Goal: Transaction & Acquisition: Purchase product/service

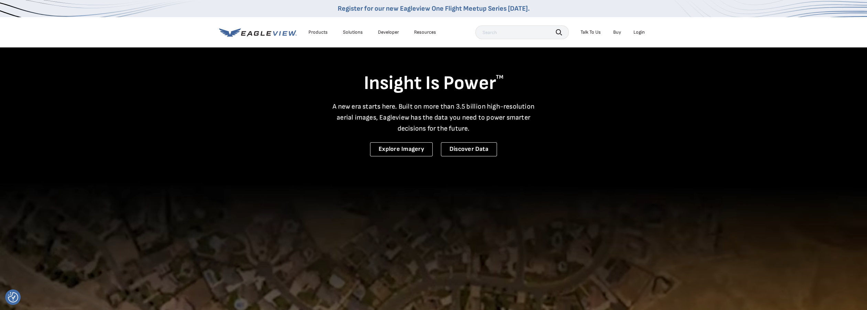
click at [636, 31] on div "Login" at bounding box center [638, 32] width 11 height 6
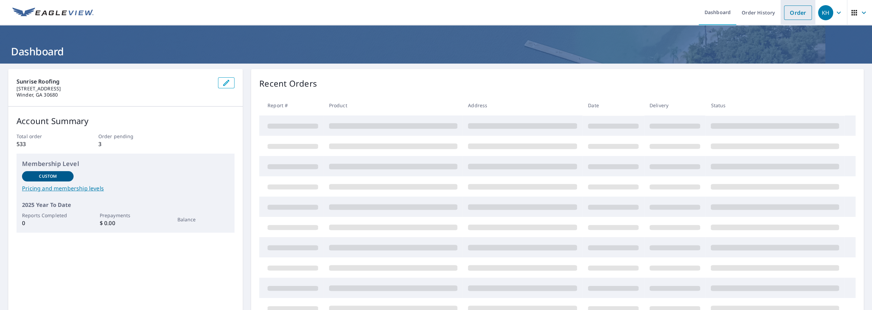
click at [795, 13] on link "Order" at bounding box center [798, 13] width 28 height 14
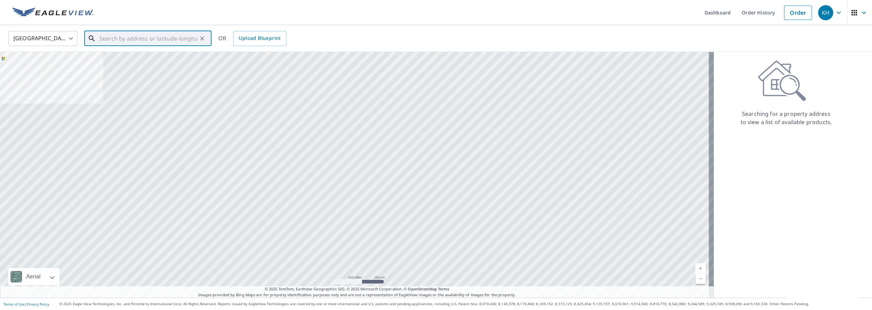
click at [129, 37] on input "text" at bounding box center [148, 38] width 98 height 19
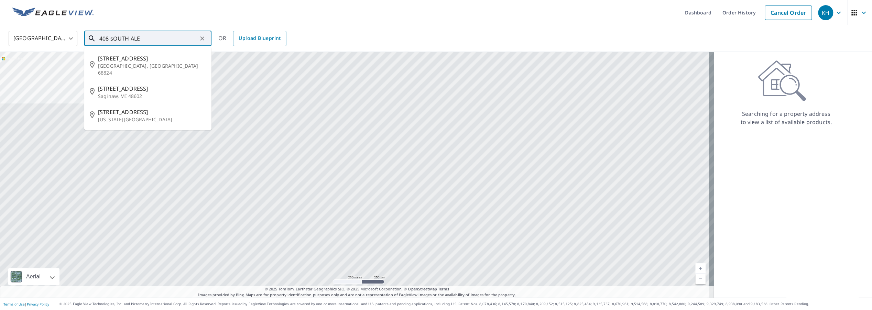
click at [147, 41] on input "408 sOUTH ALE" at bounding box center [148, 38] width 98 height 19
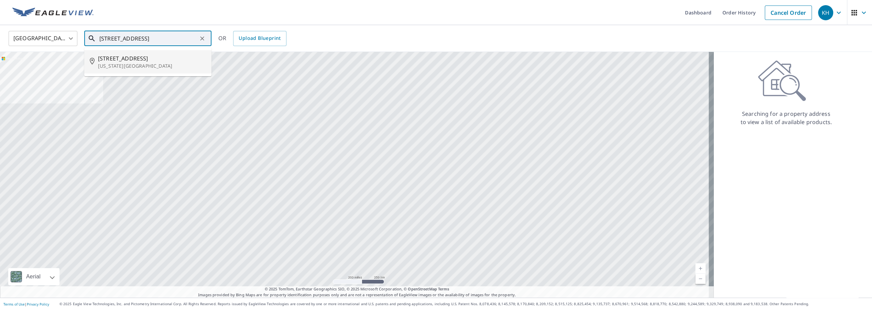
click at [146, 61] on span "408 S Alexander Ave" at bounding box center [152, 58] width 108 height 8
type input "408 S Alexander Ave Washington, GA 30673"
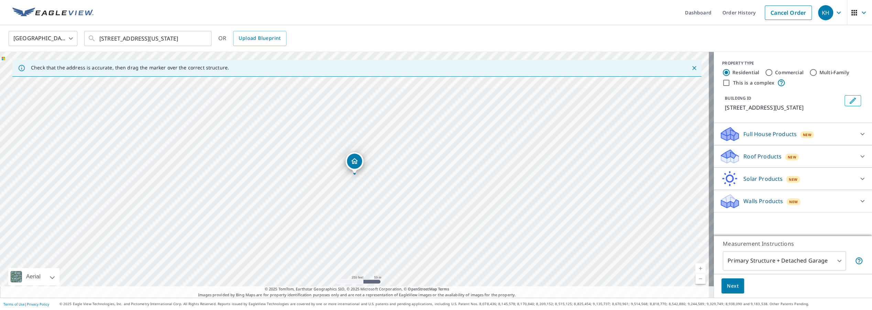
click at [699, 270] on link "Current Level 17, Zoom In" at bounding box center [700, 268] width 10 height 10
click at [699, 270] on link "Current Level 19, Zoom In" at bounding box center [700, 268] width 10 height 10
click at [699, 270] on link "Current Level 20, Zoom In Disabled" at bounding box center [700, 268] width 10 height 10
drag, startPoint x: 383, startPoint y: 209, endPoint x: 391, endPoint y: 208, distance: 8.0
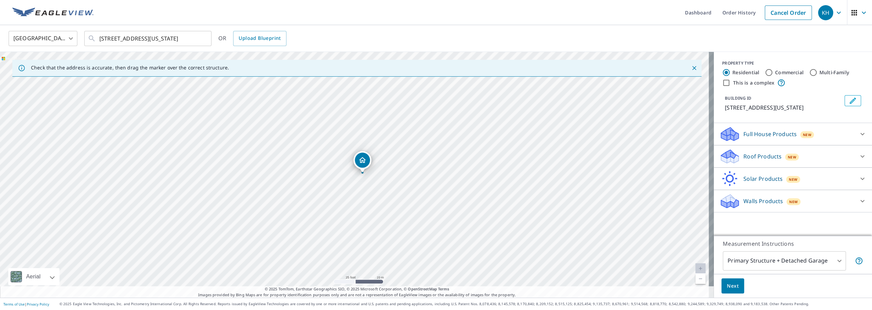
click at [391, 208] on div "408 S Alexander Ave Washington, GA 30673" at bounding box center [357, 175] width 714 height 246
click at [358, 176] on div "408 S Alexander Ave Washington, GA 30673" at bounding box center [357, 175] width 714 height 246
click at [812, 164] on div "Roof Products New" at bounding box center [786, 157] width 135 height 16
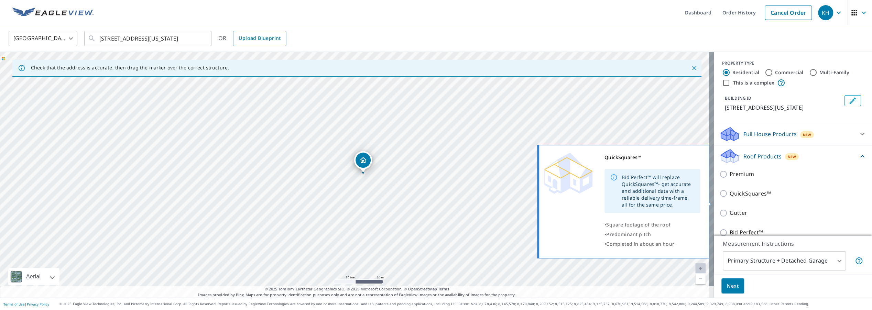
click at [719, 198] on input "QuickSquares™" at bounding box center [724, 193] width 10 height 8
checkbox input "true"
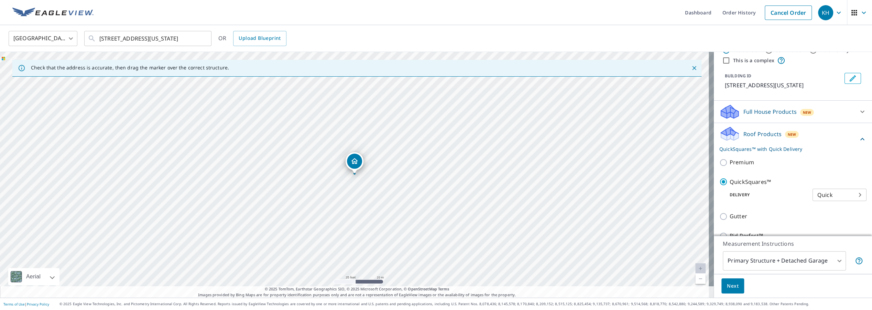
scroll to position [88, 0]
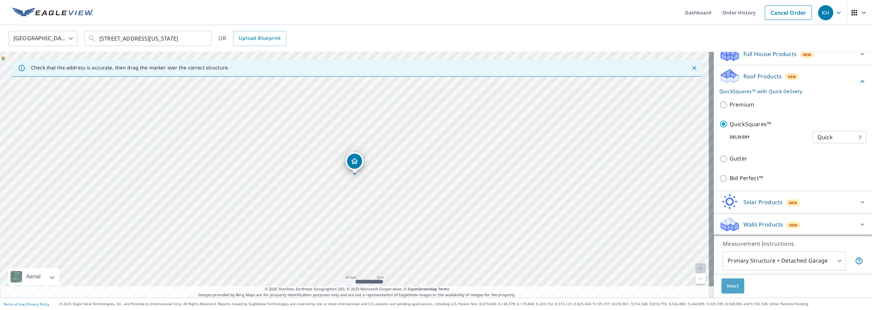
click at [727, 282] on span "Next" at bounding box center [733, 286] width 12 height 9
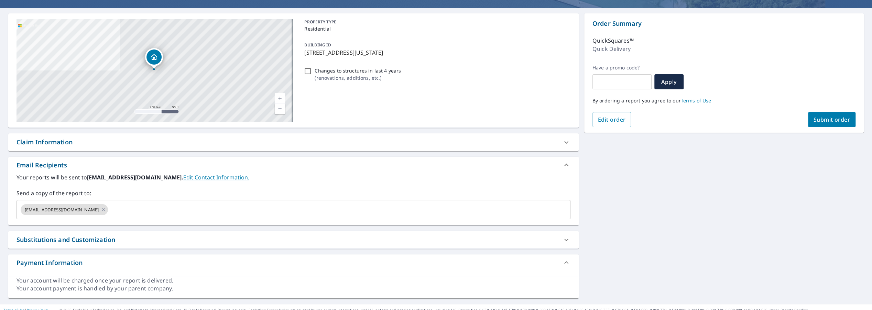
scroll to position [62, 0]
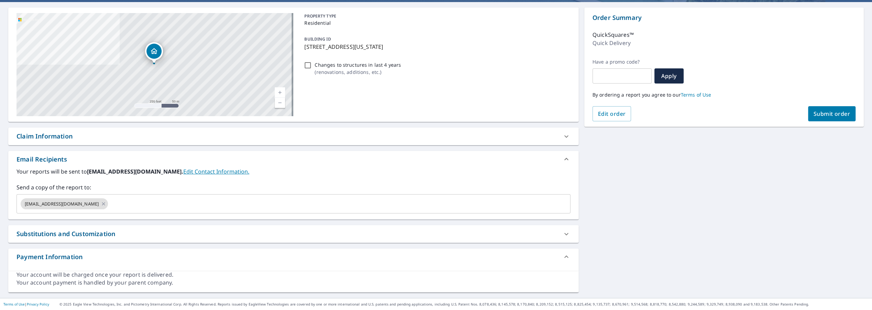
click at [833, 115] on span "Submit order" at bounding box center [831, 114] width 37 height 8
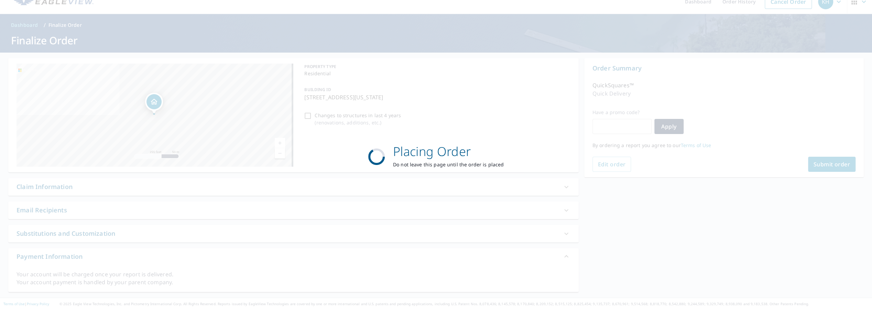
scroll to position [11, 0]
